Goal: Task Accomplishment & Management: Complete application form

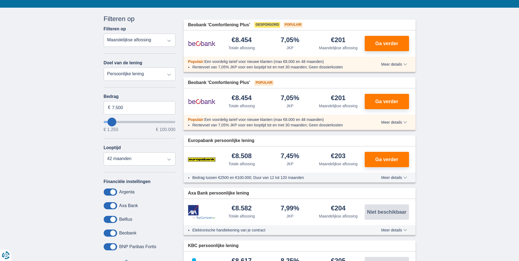
scroll to position [55, 0]
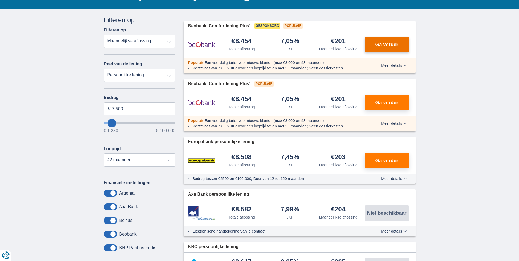
click at [390, 44] on span "Ga verder" at bounding box center [386, 44] width 23 height 5
